Goal: Check status

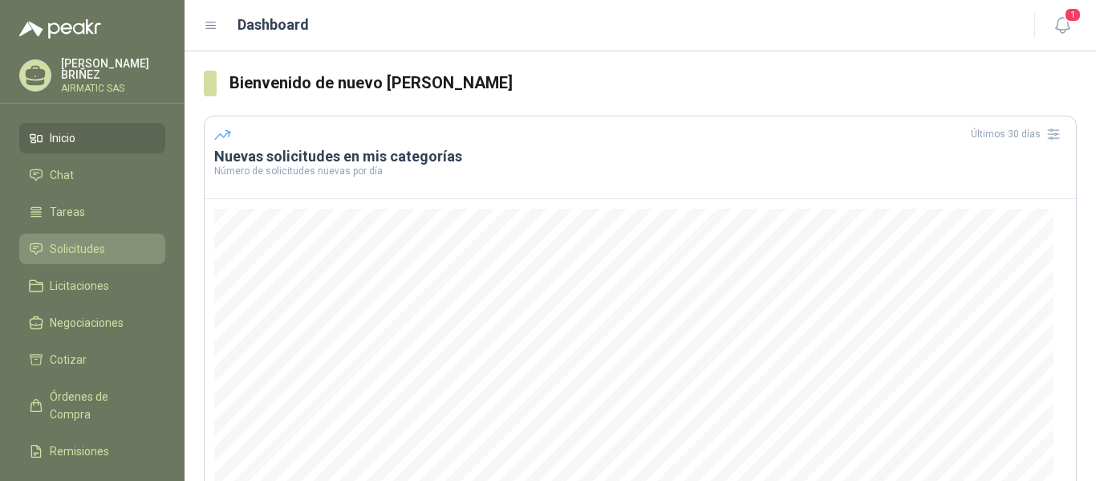
click at [78, 242] on span "Solicitudes" at bounding box center [77, 249] width 55 height 18
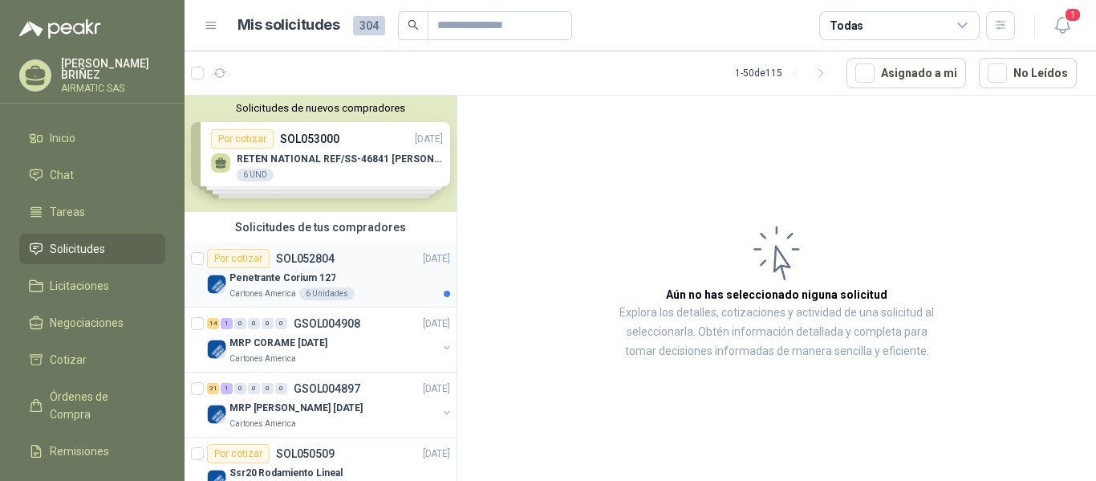
click at [279, 274] on p "Penetrante Corium 127" at bounding box center [283, 277] width 106 height 15
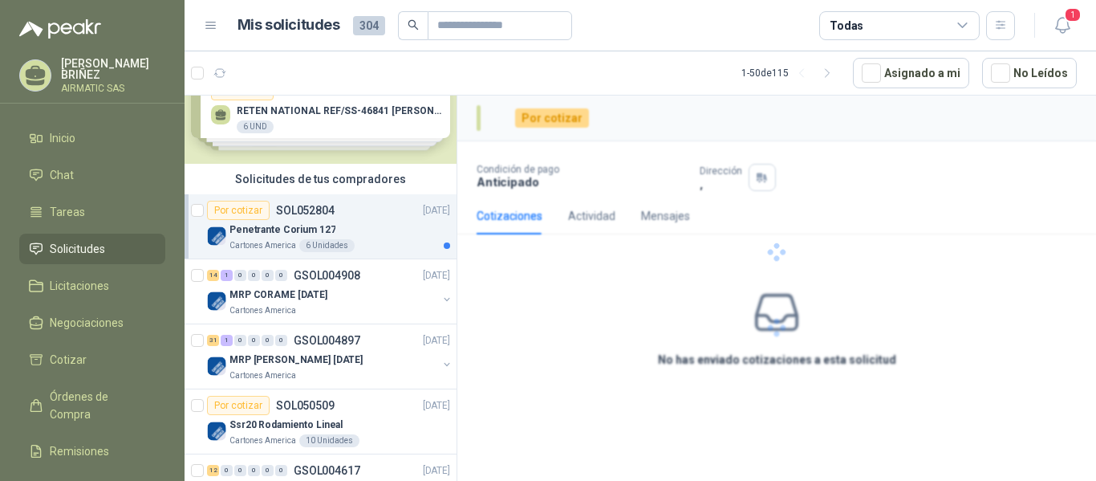
scroll to position [54, 0]
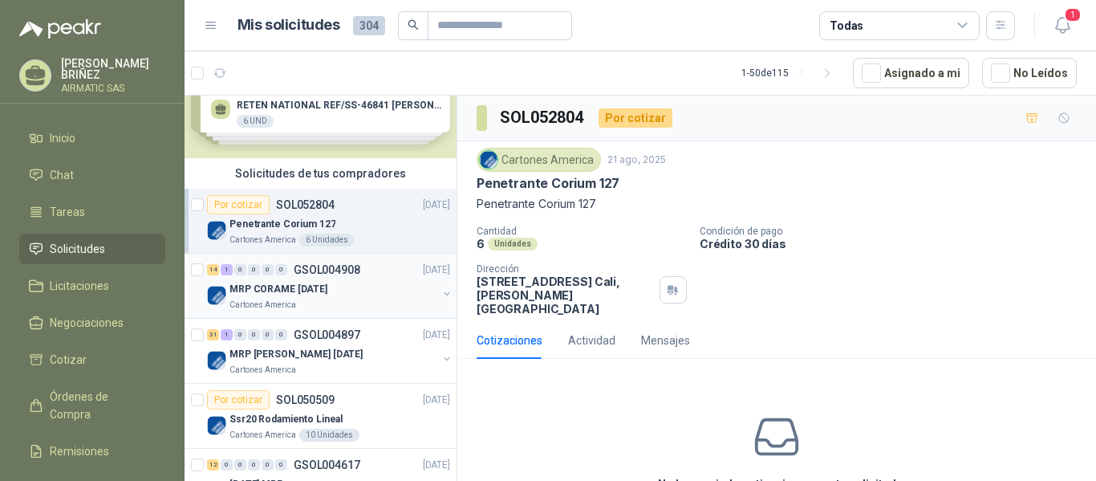
click at [274, 286] on p "MRP CORAME [DATE]" at bounding box center [279, 289] width 98 height 15
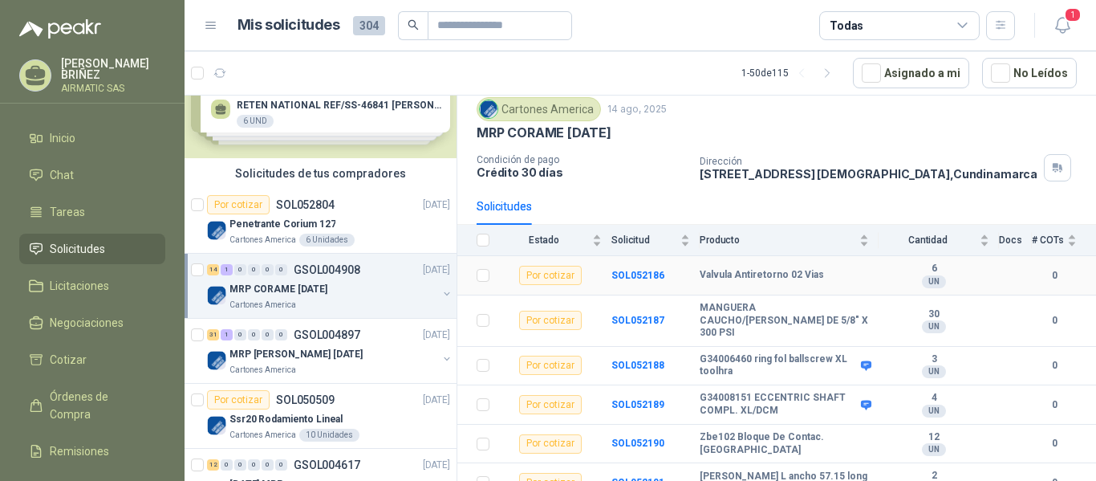
scroll to position [80, 0]
